Goal: Information Seeking & Learning: Learn about a topic

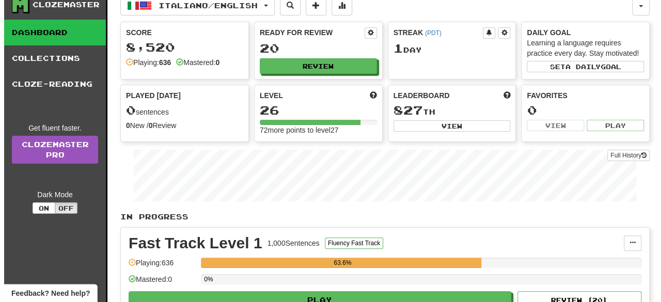
scroll to position [21, 0]
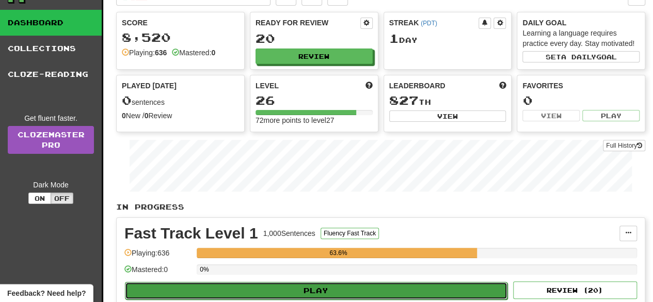
click at [381, 289] on button "Play" at bounding box center [316, 291] width 383 height 18
select select "**"
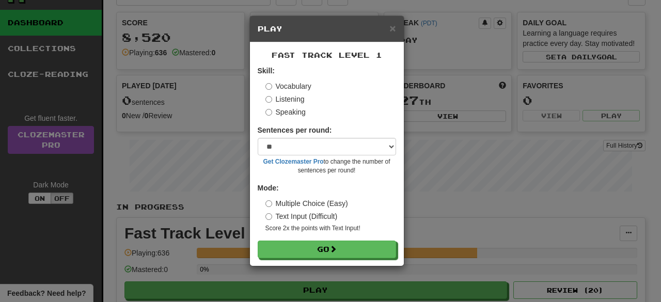
click at [294, 111] on label "Speaking" at bounding box center [286, 112] width 40 height 10
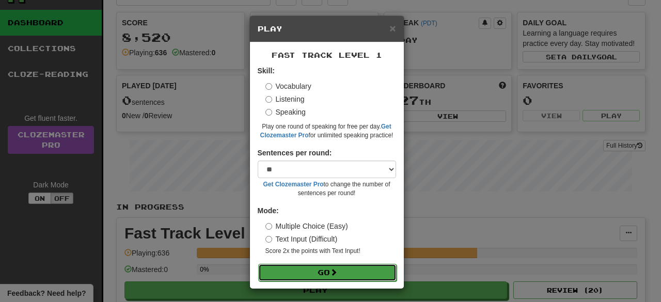
click at [330, 273] on span at bounding box center [333, 272] width 7 height 7
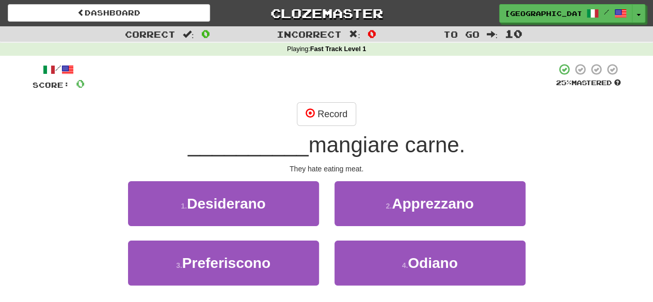
click at [319, 101] on div "/ Score: 0 25 % Mastered Record __________ mangiare carne. They hate eating mea…" at bounding box center [327, 193] width 589 height 260
click at [329, 112] on button "Record" at bounding box center [326, 114] width 59 height 24
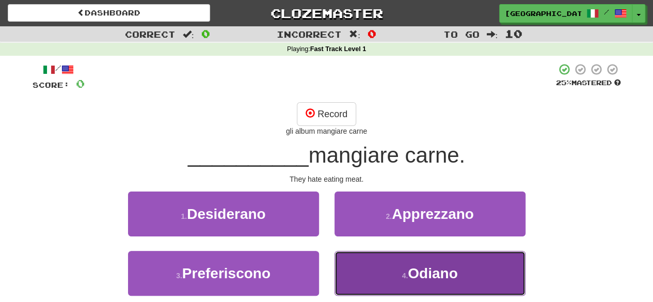
click at [399, 267] on button "4 . [GEOGRAPHIC_DATA]" at bounding box center [430, 273] width 191 height 45
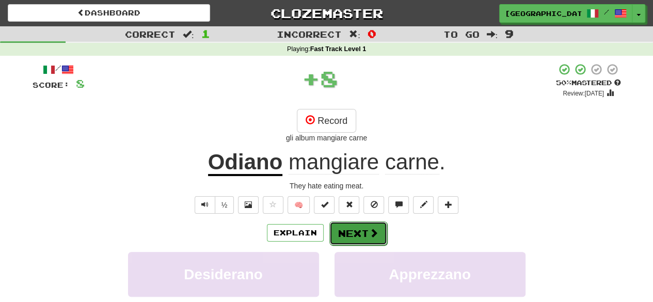
click at [375, 230] on span at bounding box center [373, 232] width 9 height 9
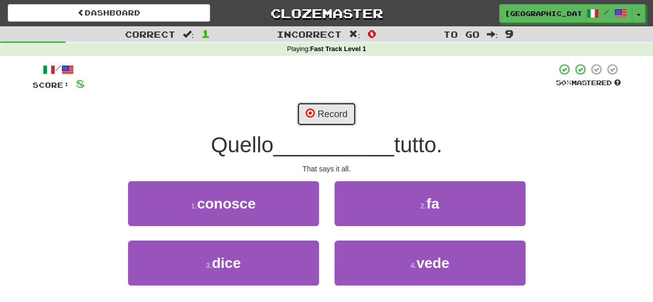
click at [344, 113] on button "Record" at bounding box center [326, 114] width 59 height 24
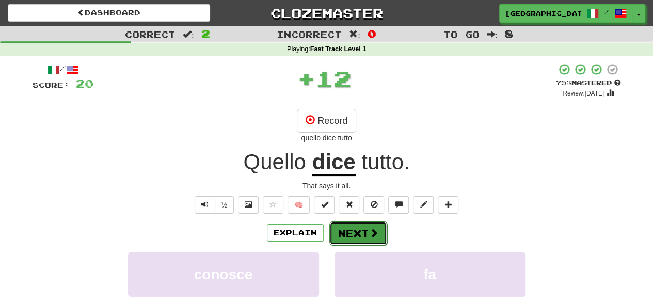
click at [350, 238] on button "Next" at bounding box center [359, 234] width 58 height 24
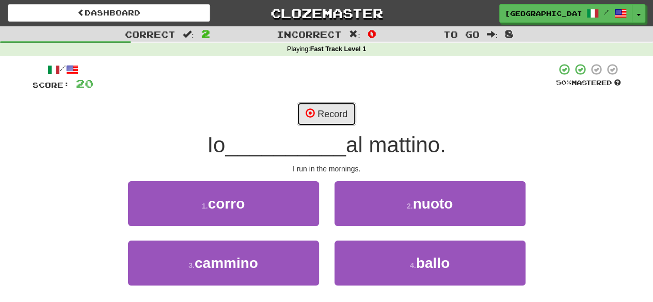
click at [324, 113] on button "Record" at bounding box center [326, 114] width 59 height 24
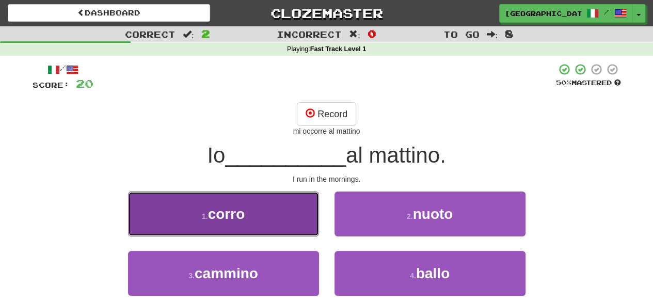
click at [292, 211] on button "1 . [GEOGRAPHIC_DATA]" at bounding box center [223, 214] width 191 height 45
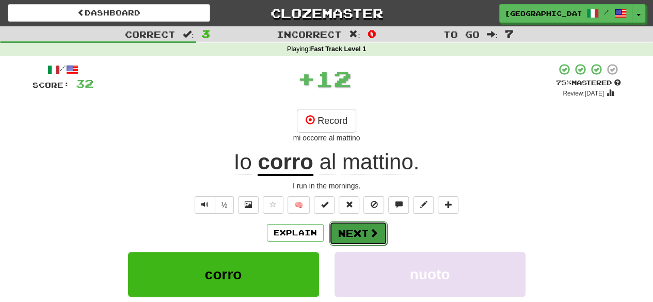
click at [369, 223] on button "Next" at bounding box center [359, 234] width 58 height 24
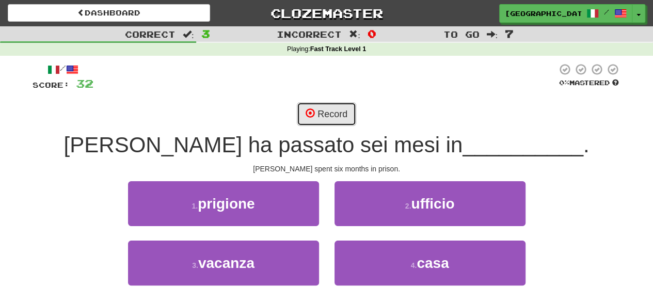
click at [322, 117] on button "Record" at bounding box center [326, 114] width 59 height 24
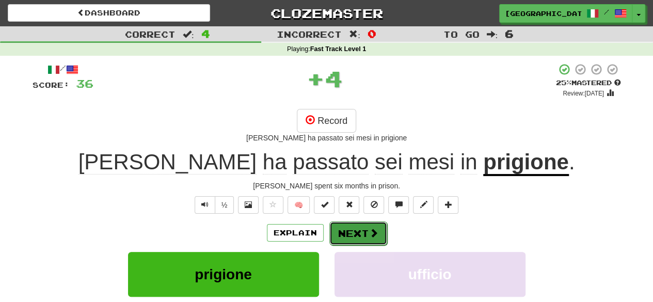
click at [375, 236] on span at bounding box center [373, 232] width 9 height 9
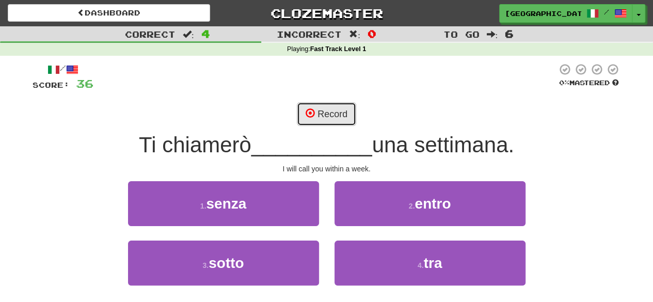
click at [334, 107] on button "Record" at bounding box center [326, 114] width 59 height 24
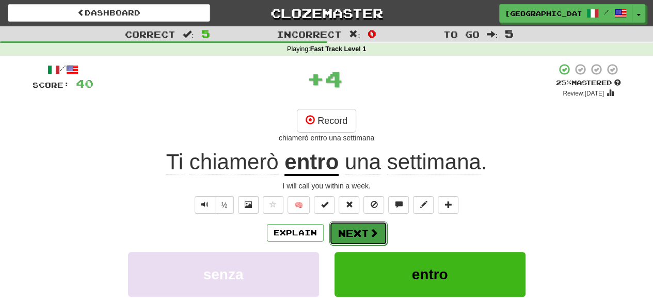
click at [384, 236] on button "Next" at bounding box center [359, 234] width 58 height 24
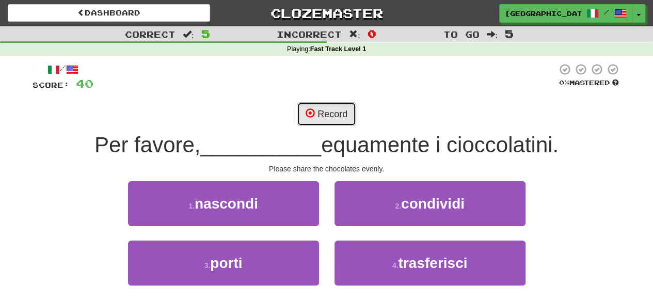
click at [330, 113] on button "Record" at bounding box center [326, 114] width 59 height 24
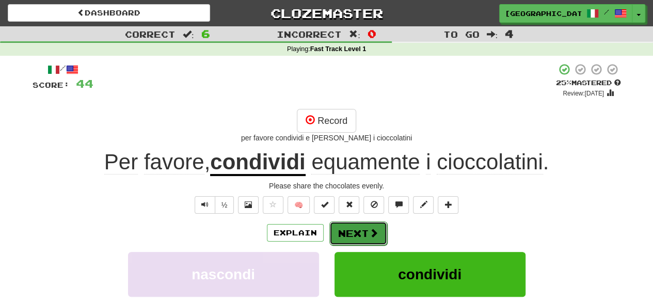
click at [376, 232] on span at bounding box center [373, 232] width 9 height 9
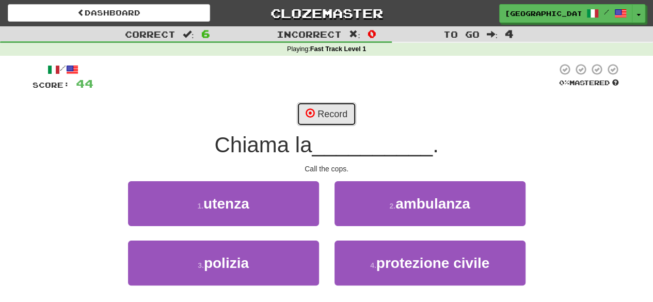
click at [323, 114] on button "Record" at bounding box center [326, 114] width 59 height 24
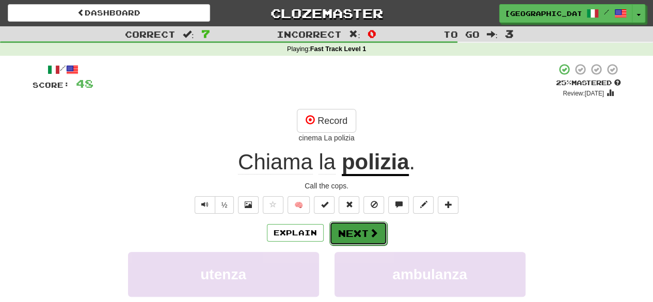
click at [369, 233] on span at bounding box center [373, 232] width 9 height 9
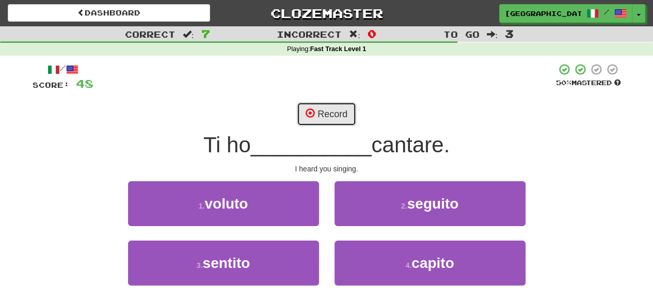
click at [333, 119] on button "Record" at bounding box center [326, 114] width 59 height 24
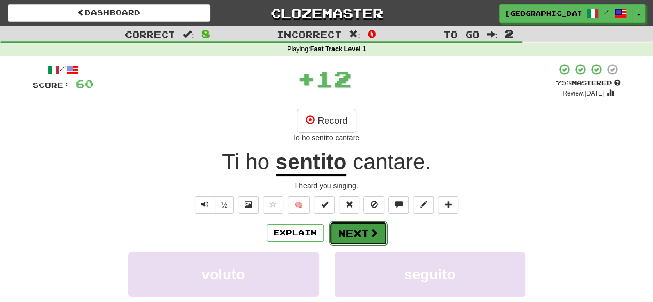
click at [376, 226] on button "Next" at bounding box center [359, 234] width 58 height 24
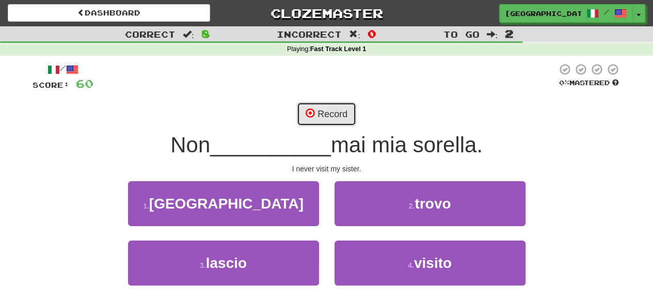
click at [325, 116] on button "Record" at bounding box center [326, 114] width 59 height 24
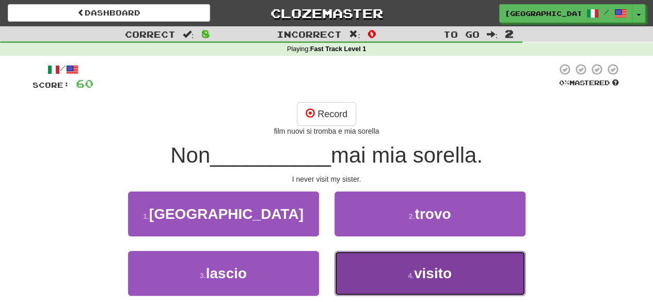
click at [410, 283] on button "4 . visito" at bounding box center [430, 273] width 191 height 45
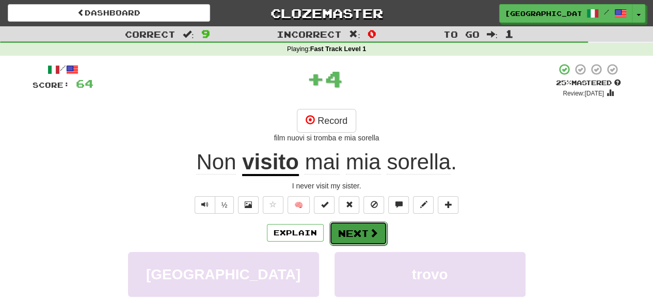
click at [351, 230] on button "Next" at bounding box center [359, 234] width 58 height 24
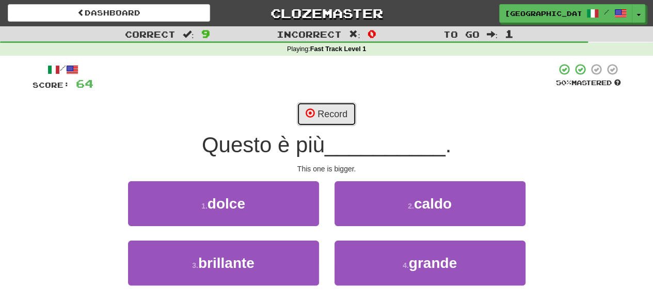
click at [315, 106] on button "Record" at bounding box center [326, 114] width 59 height 24
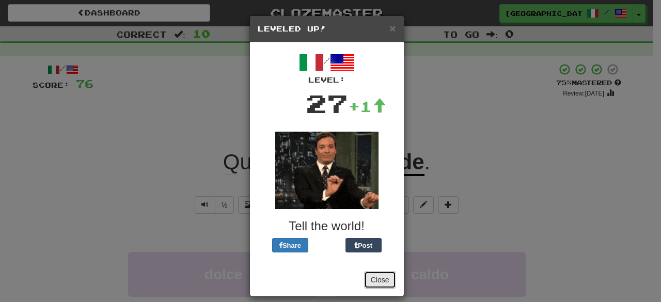
click at [379, 283] on button "Close" at bounding box center [380, 280] width 32 height 18
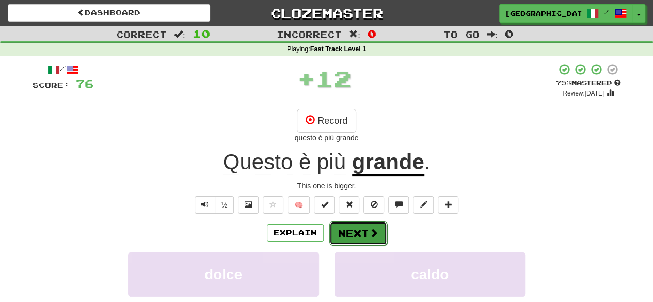
click at [359, 226] on button "Next" at bounding box center [359, 234] width 58 height 24
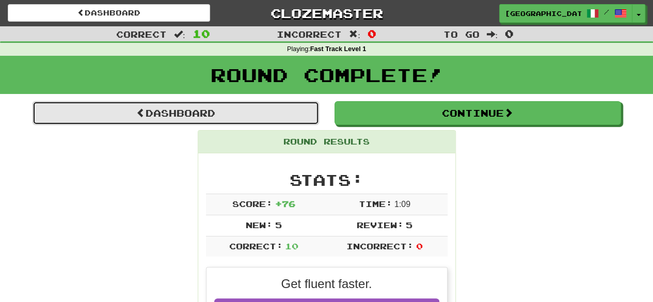
click at [150, 107] on link "Dashboard" at bounding box center [176, 113] width 287 height 24
